Goal: Information Seeking & Learning: Check status

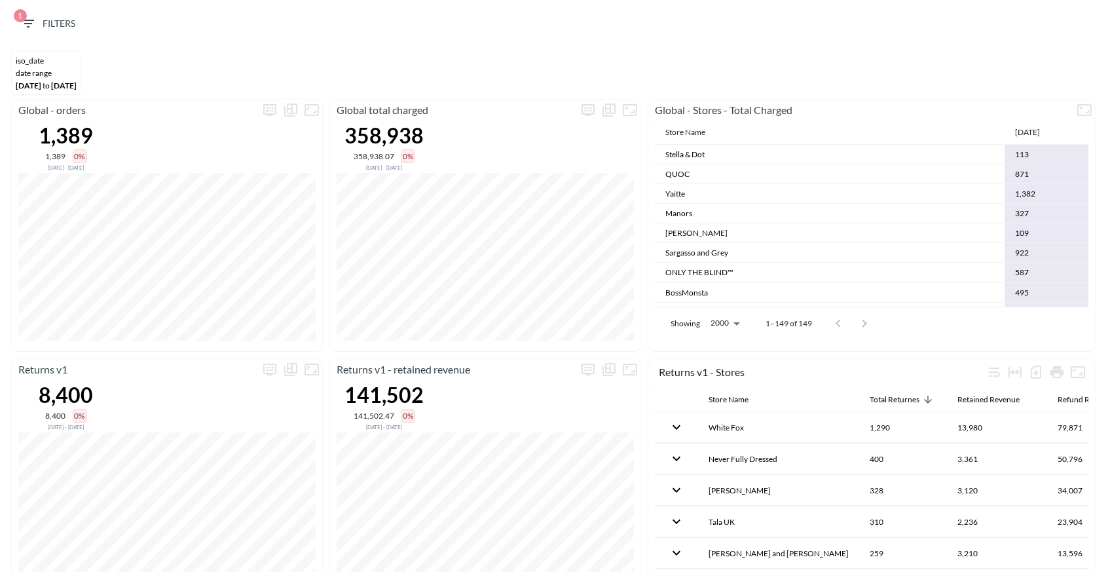
click at [33, 28] on icon "button" at bounding box center [28, 24] width 16 height 16
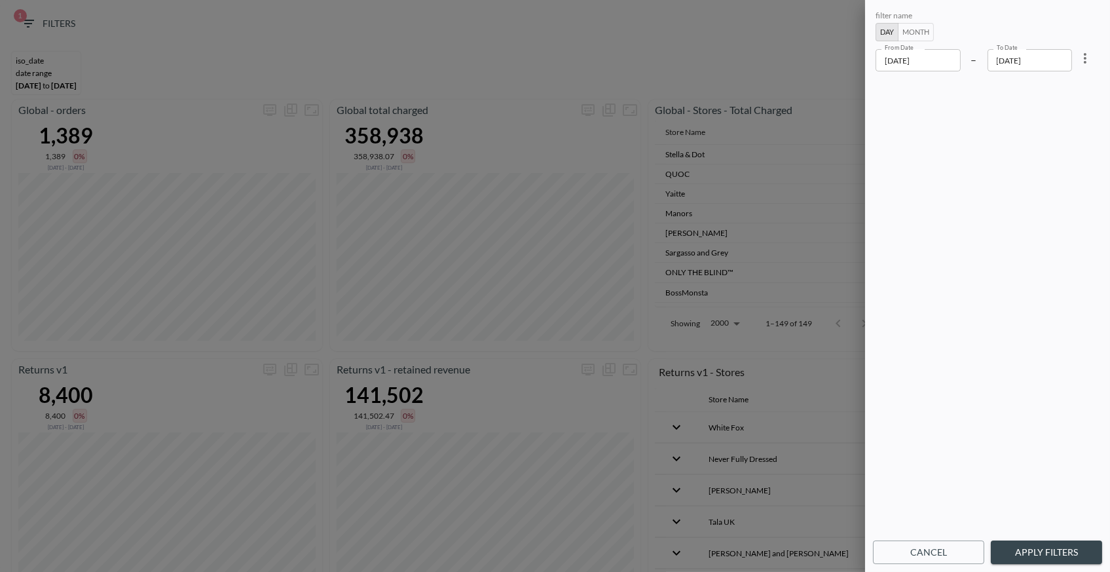
click at [911, 66] on input "2025-08-19" at bounding box center [918, 60] width 85 height 22
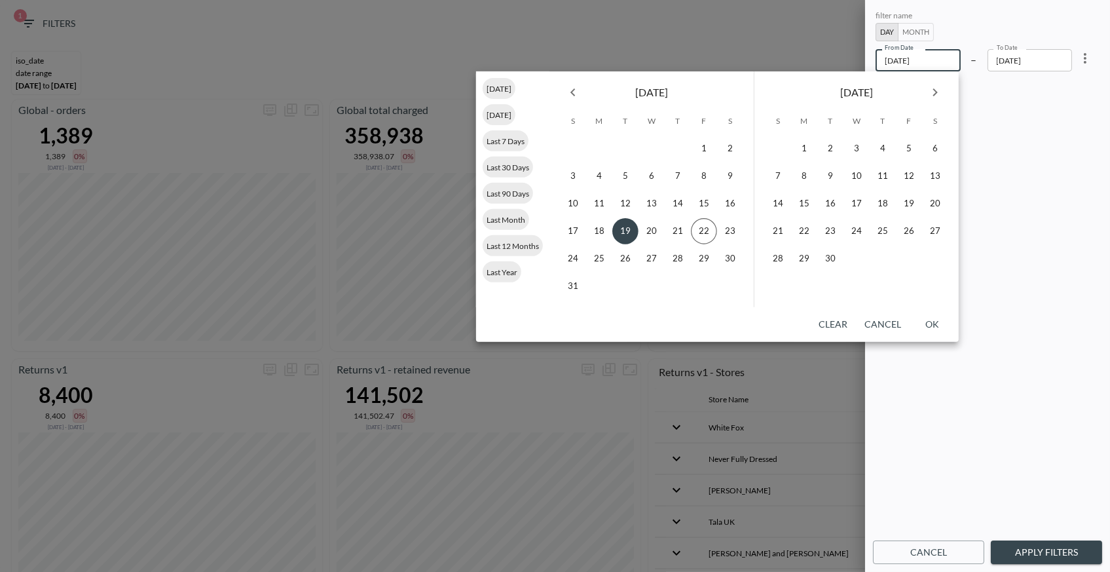
click at [575, 92] on icon "Previous month" at bounding box center [573, 93] width 16 height 16
click at [631, 153] on button "1" at bounding box center [626, 149] width 26 height 26
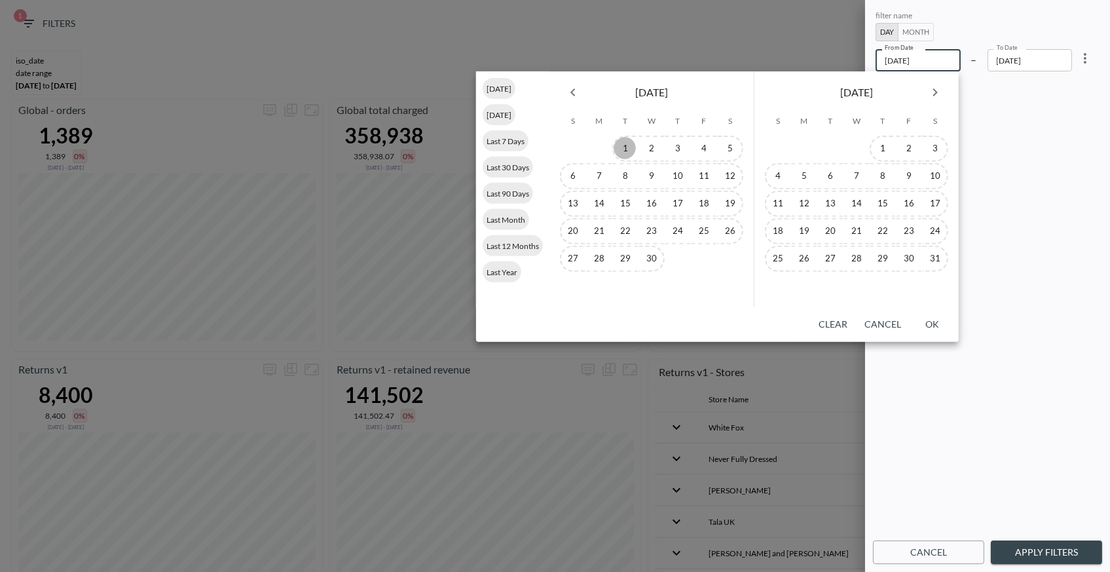
type input "2025-04-01"
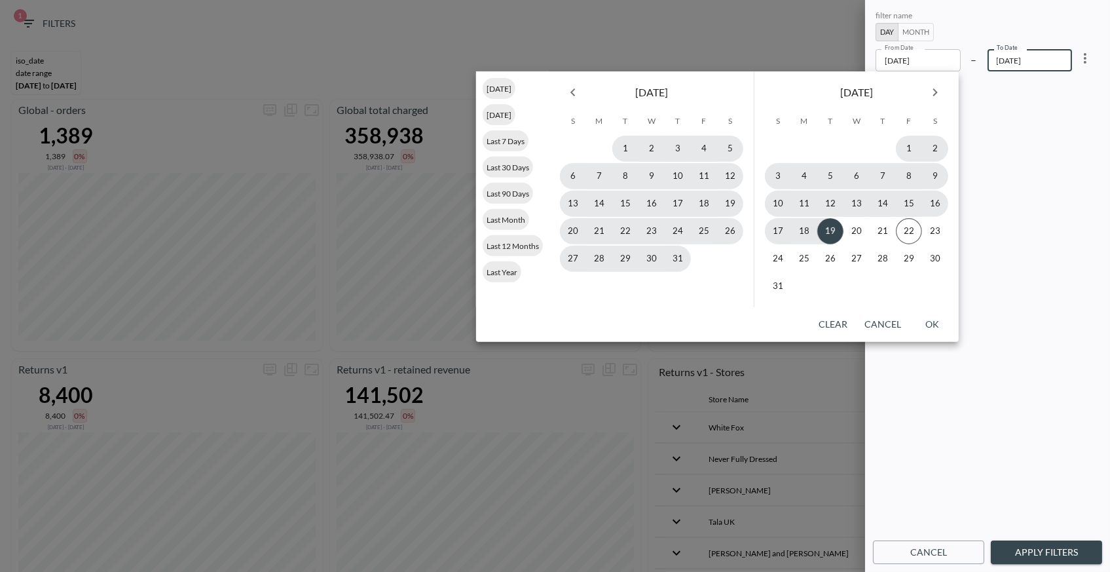
click at [1023, 117] on div "filter name Day Month From Date 2025-04-01 From Date – To Date 2025-08-19 To Da…" at bounding box center [987, 271] width 229 height 526
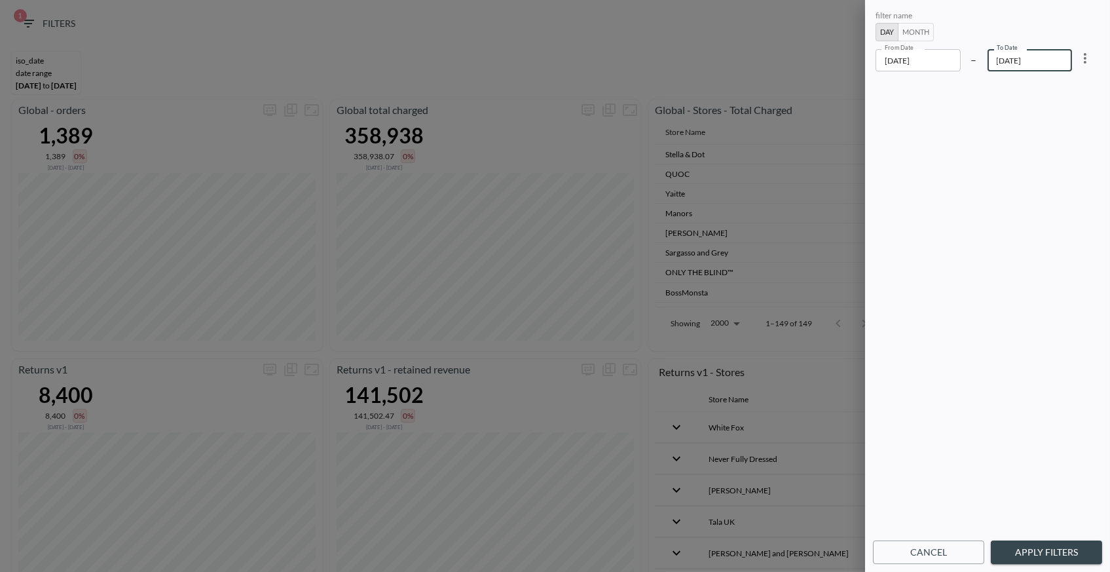
click at [1047, 57] on input "2025-08-19" at bounding box center [1030, 60] width 85 height 22
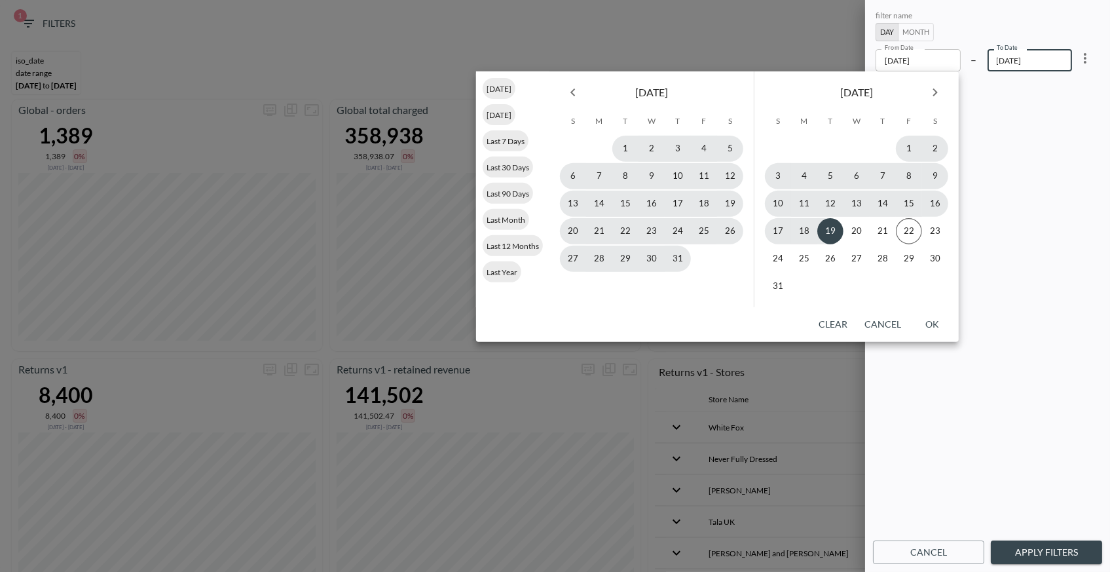
click at [831, 328] on button "Clear" at bounding box center [833, 324] width 42 height 24
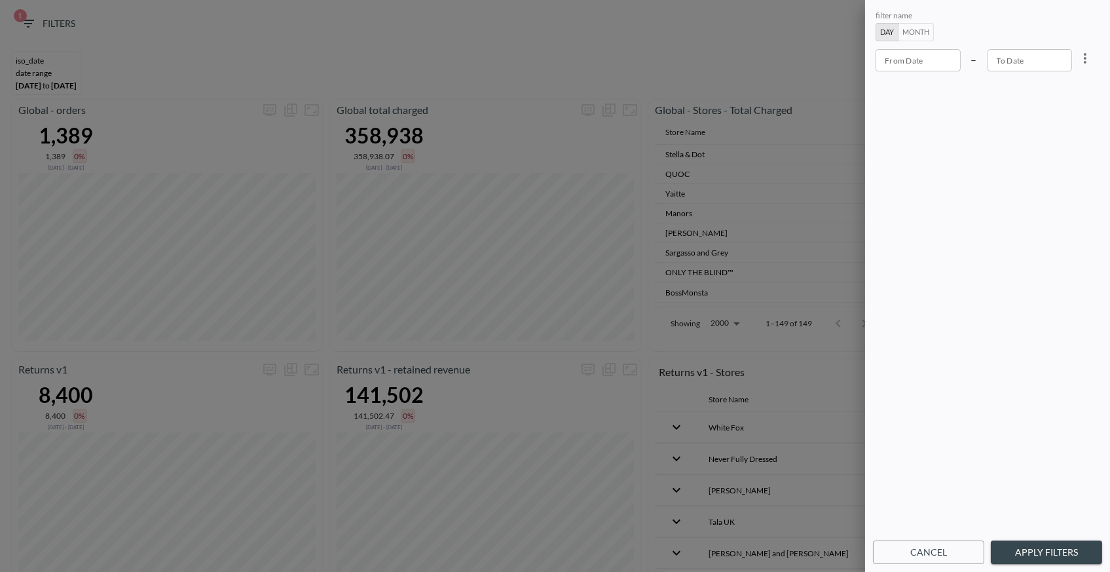
type input "YYYY-MM-DD"
click at [896, 53] on input "YYYY-MM-DD" at bounding box center [918, 60] width 85 height 22
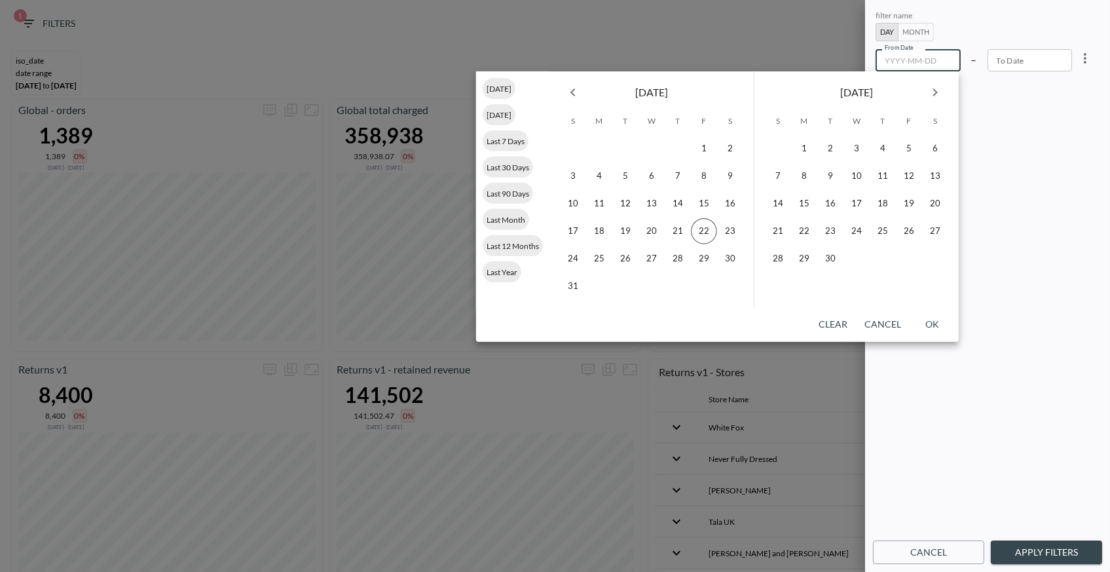
click at [579, 93] on icon "Previous month" at bounding box center [573, 93] width 16 height 16
click at [635, 146] on button "1" at bounding box center [626, 149] width 26 height 26
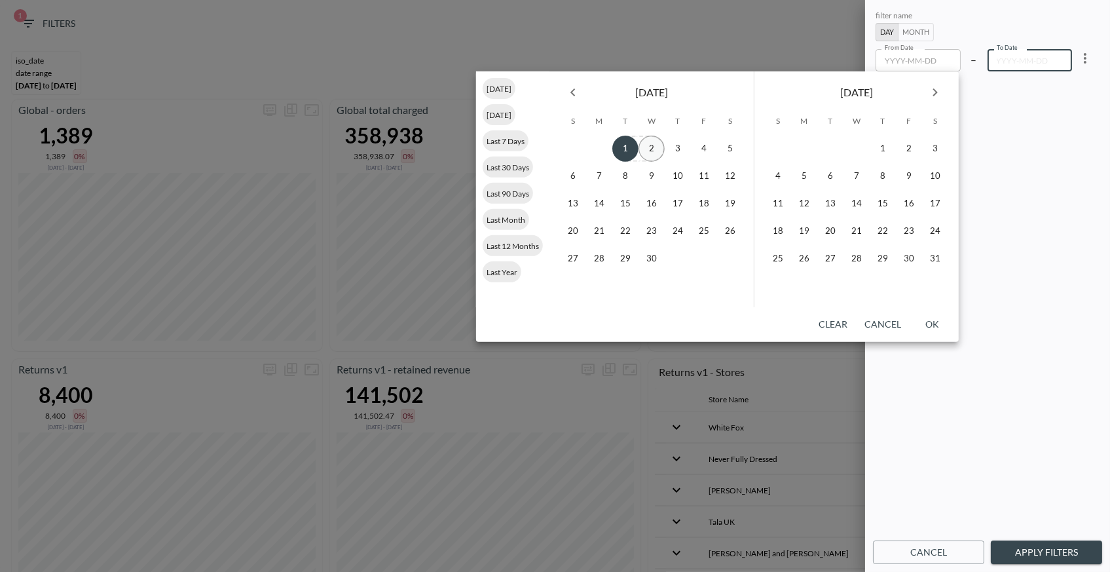
type input "2025-04-01"
type input "YYYY-MM-DD"
click at [1107, 351] on div "filter name Day Month From Date 2025-04-01 From Date – To Date To Date Cancel A…" at bounding box center [987, 286] width 245 height 572
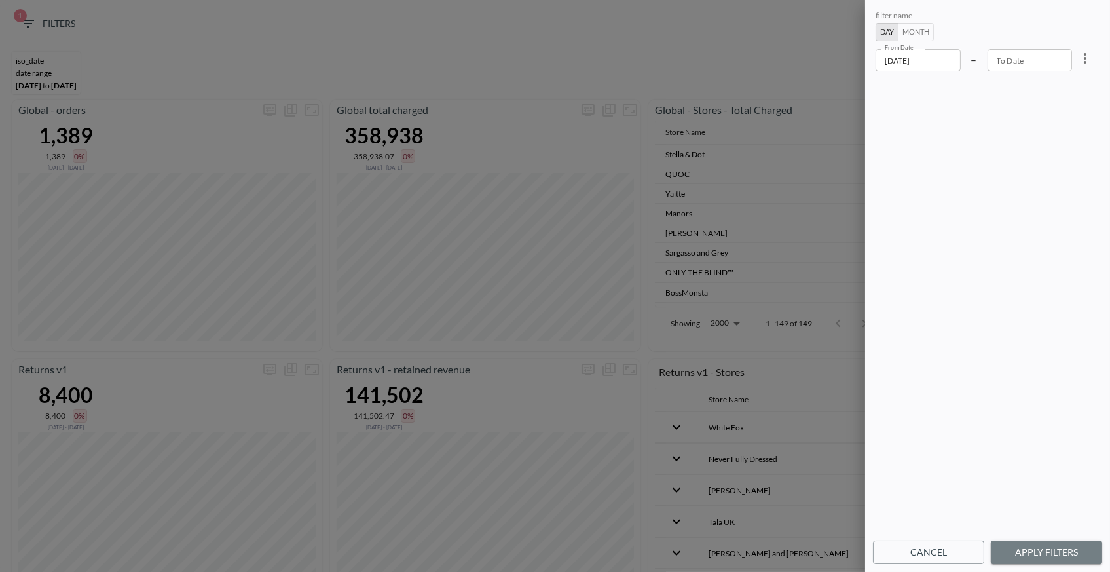
click at [1072, 558] on button "Apply Filters" at bounding box center [1046, 552] width 111 height 24
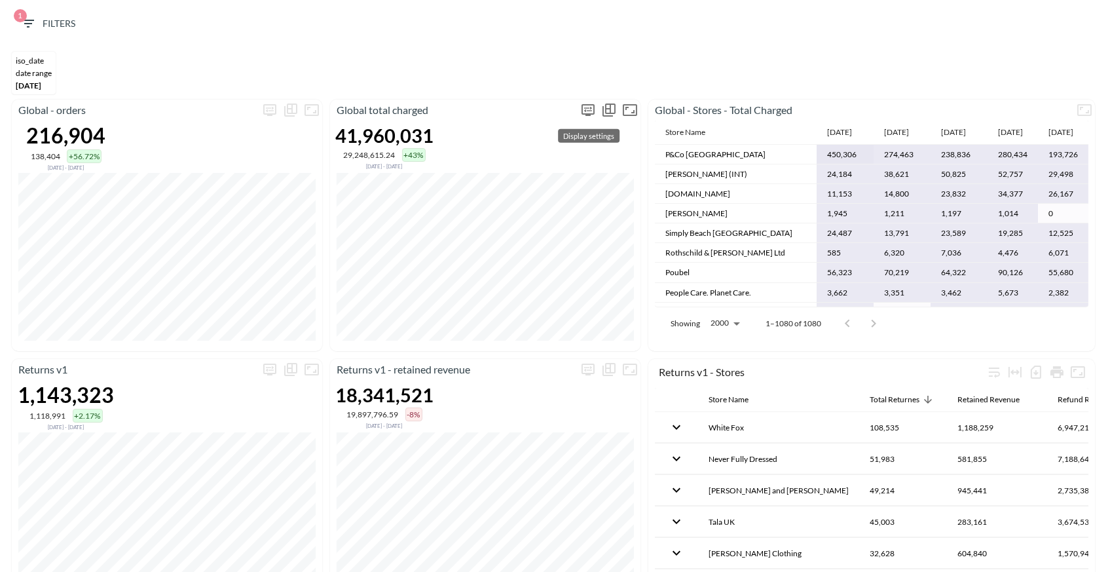
click at [589, 108] on icon "more" at bounding box center [588, 110] width 16 height 16
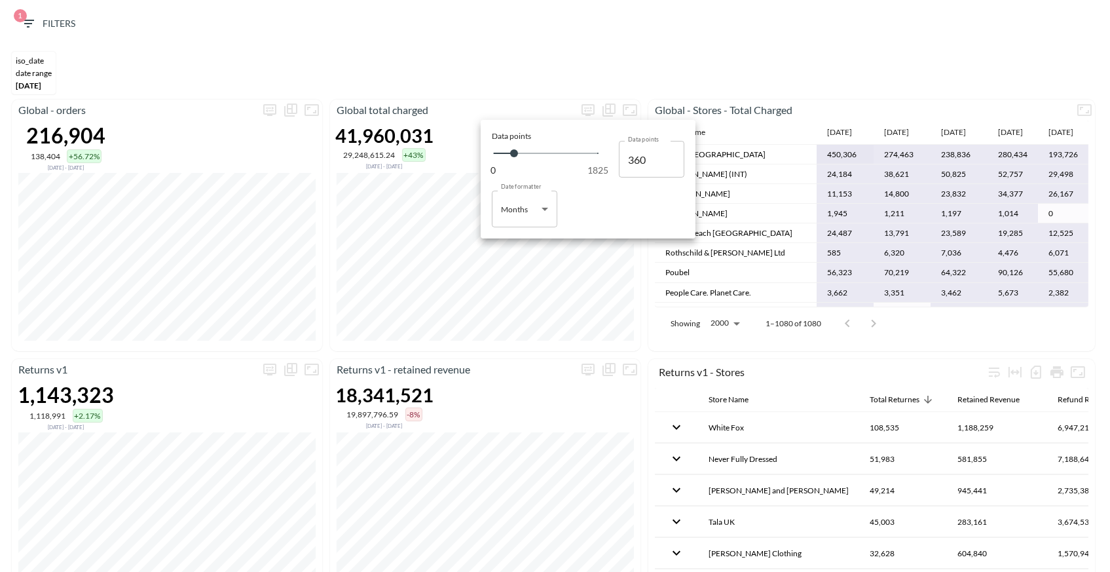
click at [517, 198] on body "BI.P.EYE, Interactive Analytics Dashboards 1 Filters iso_date DATE RANGE [DATE]…" at bounding box center [555, 286] width 1110 height 572
click at [520, 242] on li "Days" at bounding box center [525, 243] width 66 height 20
type input "Days"
click at [556, 61] on div at bounding box center [555, 286] width 1110 height 572
